Goal: Find specific page/section: Find specific page/section

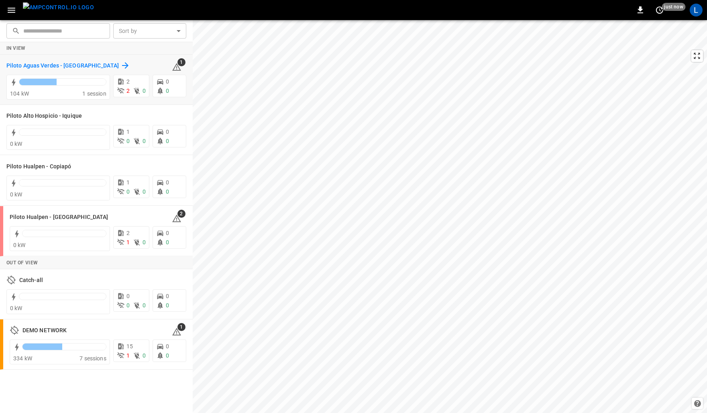
click at [69, 66] on h6 "Piloto Aguas Verdes - [GEOGRAPHIC_DATA]" at bounding box center [62, 65] width 112 height 9
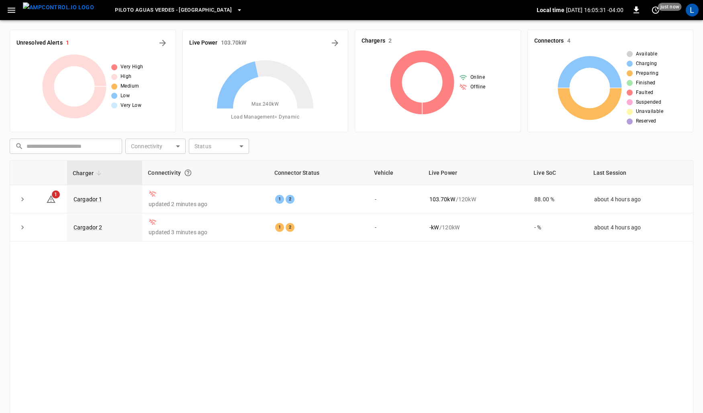
click at [45, 7] on img "menu" at bounding box center [58, 7] width 71 height 10
click at [10, 10] on icon "button" at bounding box center [11, 10] width 10 height 10
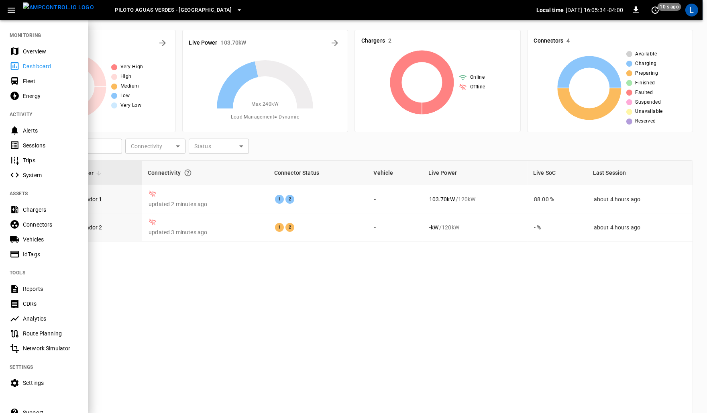
click at [41, 210] on div "Chargers" at bounding box center [51, 210] width 56 height 8
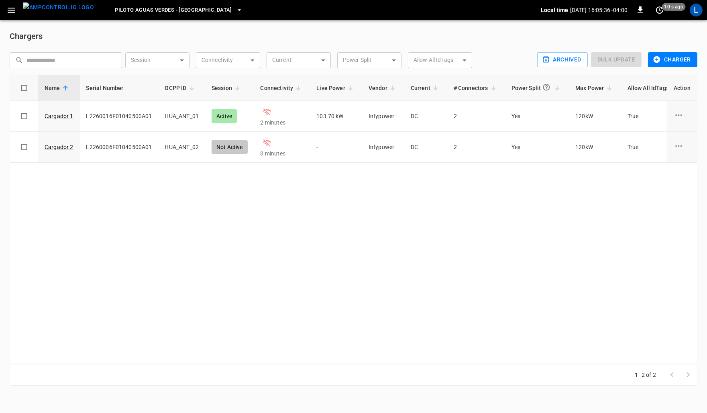
click at [194, 10] on span "Piloto Aguas Verdes - Antofagasta" at bounding box center [173, 10] width 117 height 9
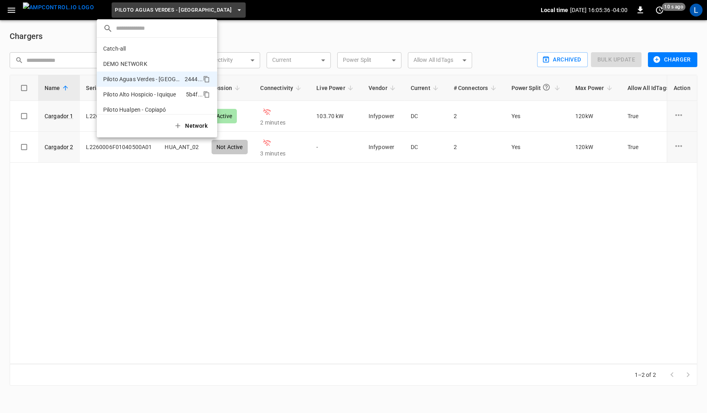
scroll to position [21, 0]
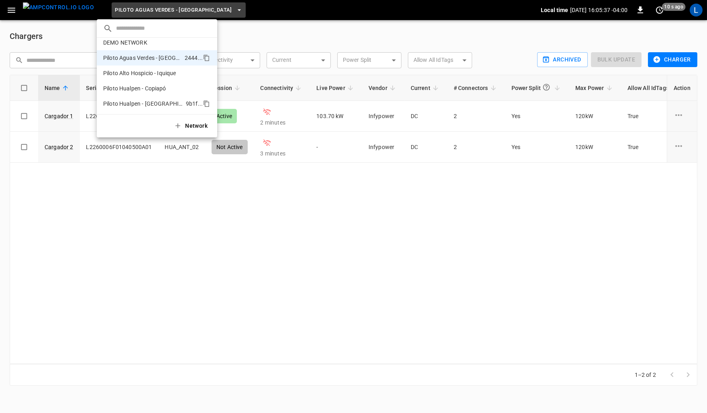
click at [151, 108] on li "Piloto Hualpen - Santiago 9b1f ..." at bounding box center [157, 103] width 121 height 15
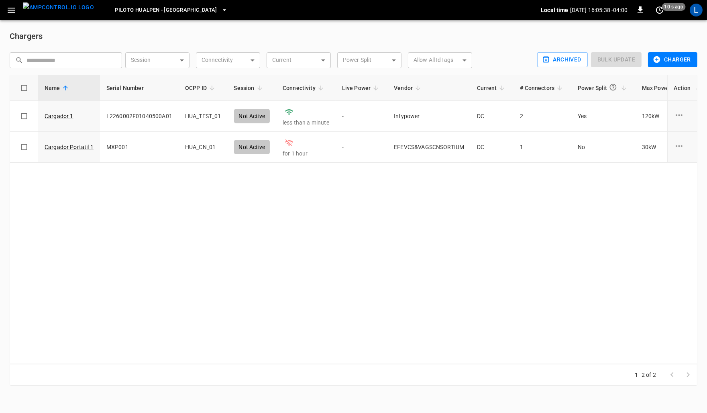
click at [354, 201] on div "Name Serial Number OCPP ID Session Connectivity Live Power Vendor Current # Con…" at bounding box center [354, 219] width 688 height 289
click at [49, 10] on img "menu" at bounding box center [58, 7] width 71 height 10
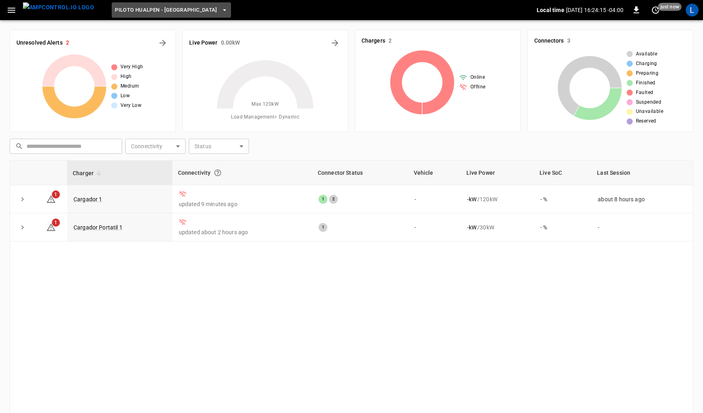
click at [178, 3] on button "Piloto Hualpen - Santiago" at bounding box center [171, 10] width 119 height 16
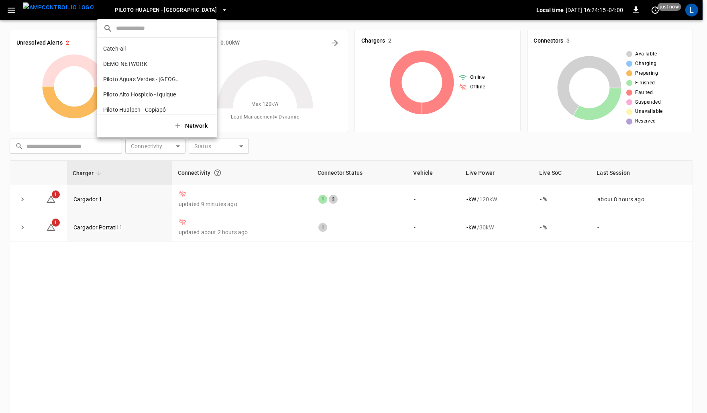
scroll to position [21, 0]
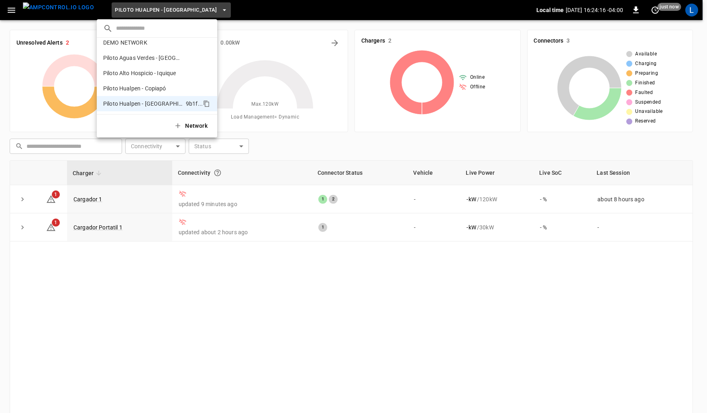
click at [378, 284] on div at bounding box center [353, 206] width 707 height 413
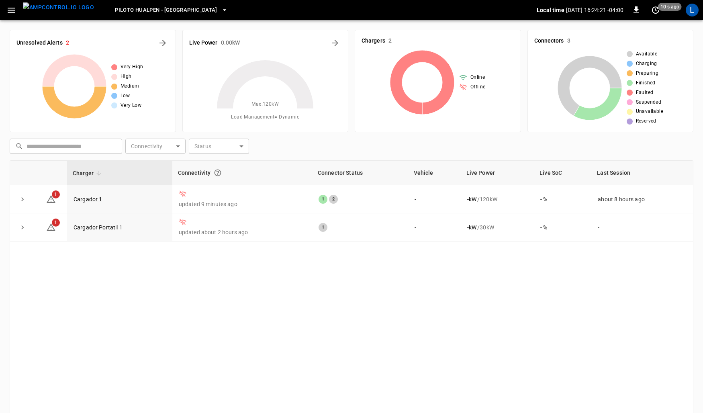
click at [221, 9] on icon "button" at bounding box center [225, 10] width 8 height 8
